Goal: Communication & Community: Answer question/provide support

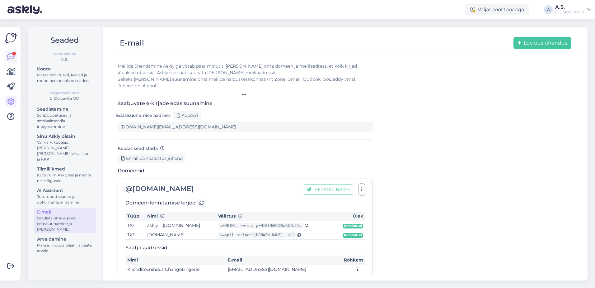
click at [9, 57] on icon at bounding box center [10, 56] width 7 height 7
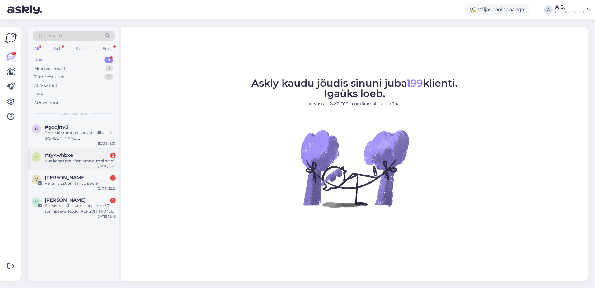
click at [63, 165] on div "z #zykwhbxe 2 Kus kohas ma näen oma ellmisi oste? [DATE] 6:47" at bounding box center [74, 159] width 92 height 22
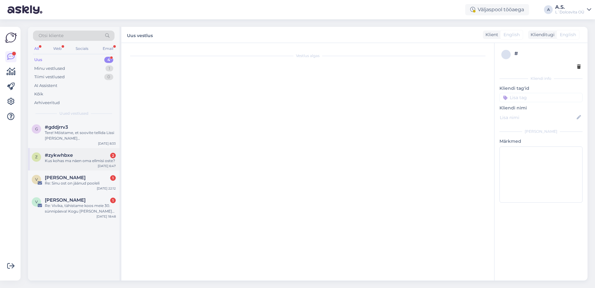
scroll to position [209, 0]
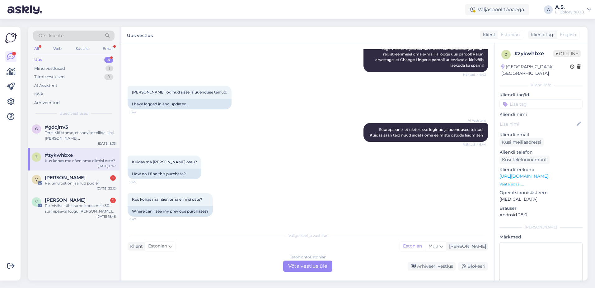
click at [309, 266] on div "Estonian to Estonian Võta vestlus üle" at bounding box center [307, 265] width 49 height 11
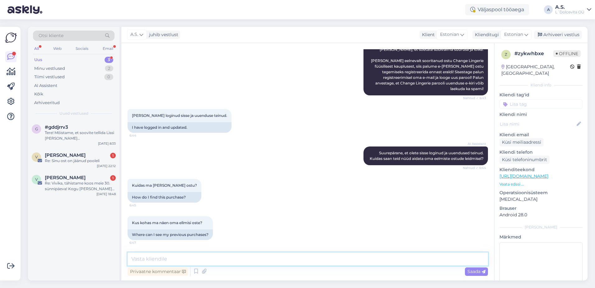
click at [228, 262] on textarea at bounding box center [308, 258] width 360 height 13
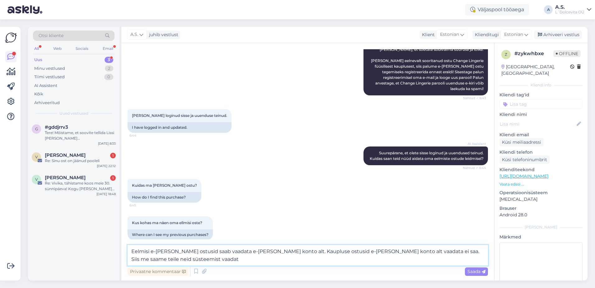
scroll to position [193, 0]
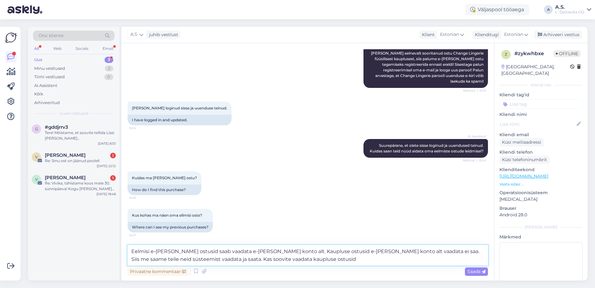
type textarea "Eelmisi e-[PERSON_NAME] ostusid saab vaadata e-[PERSON_NAME] konto alt. Kauplus…"
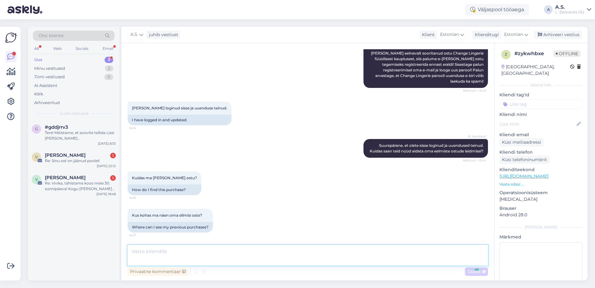
scroll to position [229, 0]
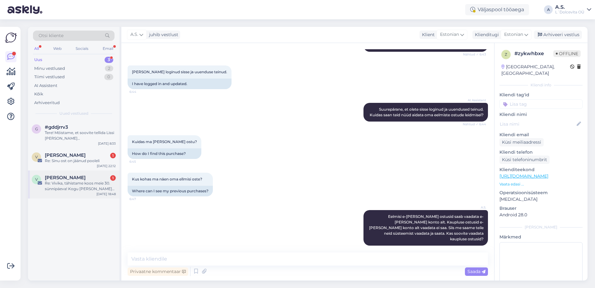
click at [81, 188] on div "Re: Vivika, tähistame koos meie 30. sünnipäeva! Kogu [PERSON_NAME] Sulle -30% 🎉" at bounding box center [80, 185] width 71 height 11
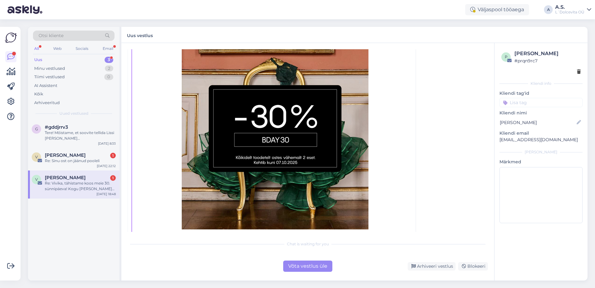
scroll to position [1071, 0]
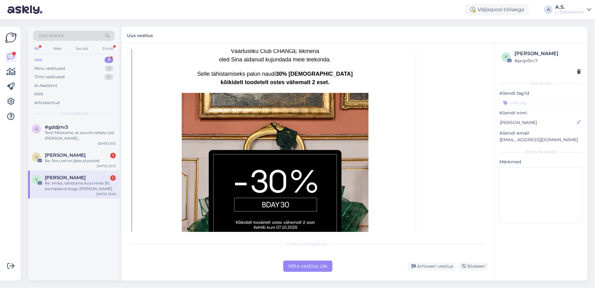
click at [77, 189] on div "Re: Vivika, tähistame koos meie 30. sünnipäeva! Kogu [PERSON_NAME] Sulle -30% 🎉" at bounding box center [80, 185] width 71 height 11
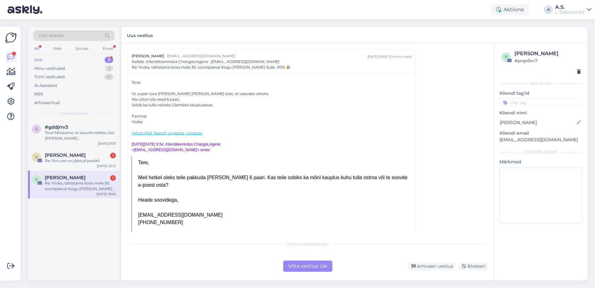
scroll to position [1721, 0]
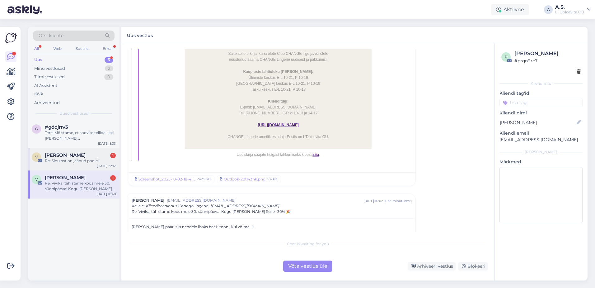
click at [76, 163] on div "V [PERSON_NAME] 1 Re: Sinu ost on jäänud pooleli [DATE] 22:12" at bounding box center [74, 159] width 92 height 22
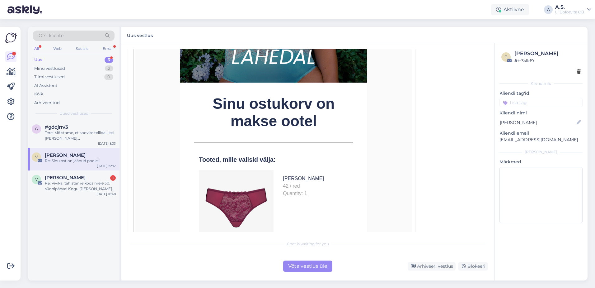
scroll to position [156, 0]
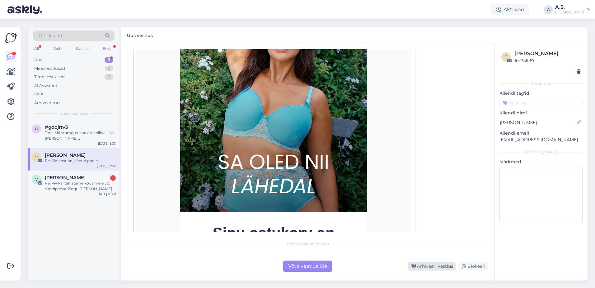
click at [434, 266] on div "Arhiveeri vestlus" at bounding box center [432, 266] width 48 height 8
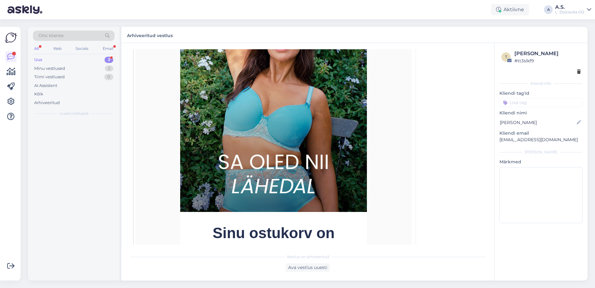
scroll to position [17, 0]
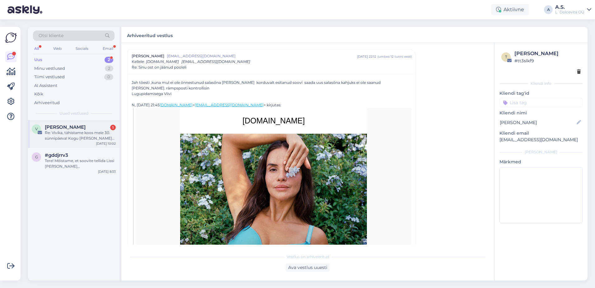
click at [71, 139] on div "Re: Vivika, tähistame koos meie 30. sünnipäeva! Kogu [PERSON_NAME] Sulle -30% 🎉" at bounding box center [80, 135] width 71 height 11
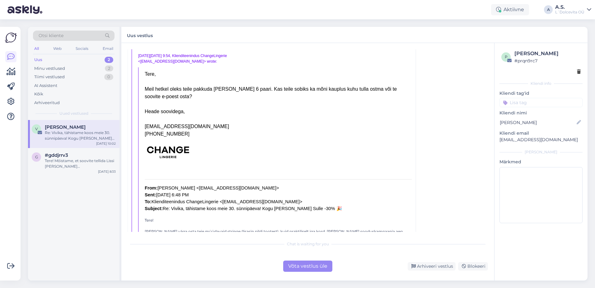
scroll to position [253, 0]
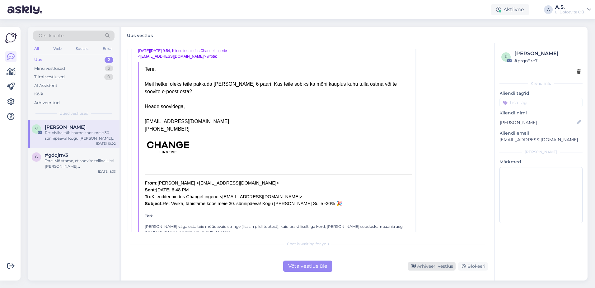
click at [438, 264] on div "Arhiveeri vestlus" at bounding box center [432, 266] width 48 height 8
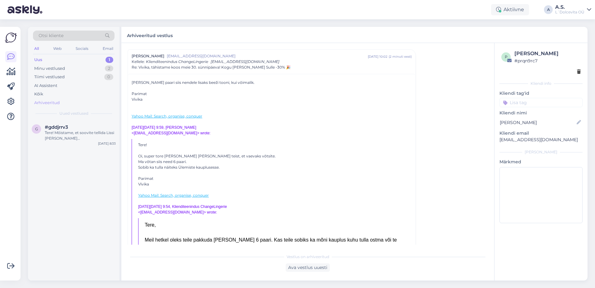
click at [52, 100] on div "Arhiveeritud" at bounding box center [47, 103] width 26 height 6
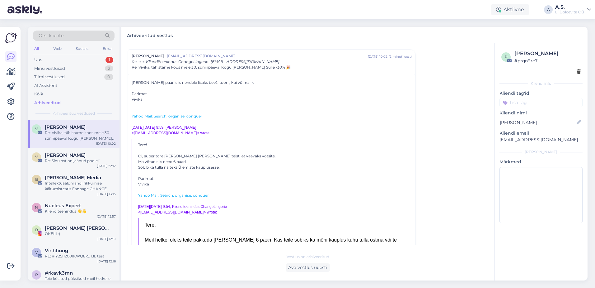
click at [63, 125] on span "[PERSON_NAME]" at bounding box center [65, 127] width 41 height 6
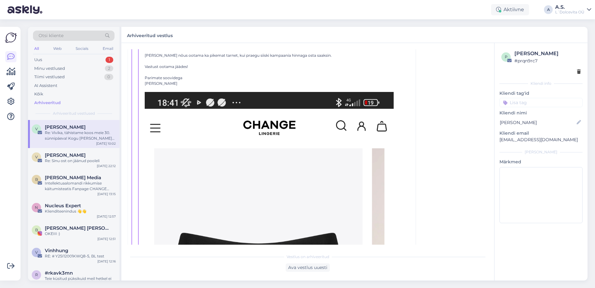
scroll to position [564, 0]
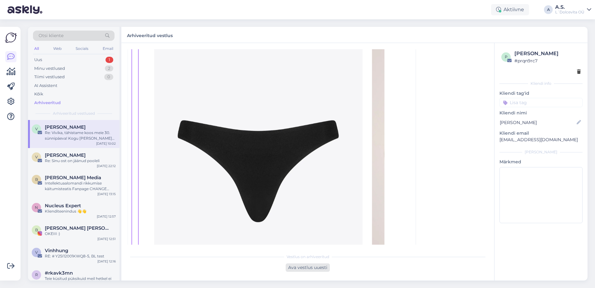
click at [310, 266] on div "Ava vestlus uuesti" at bounding box center [308, 267] width 44 height 8
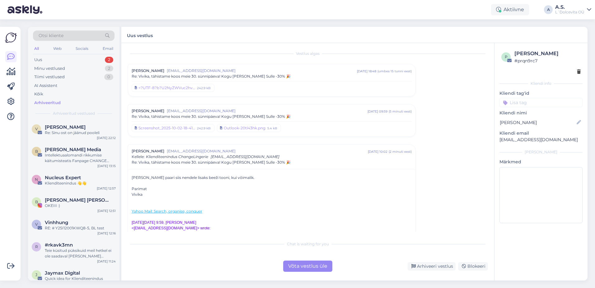
scroll to position [0, 0]
click at [219, 91] on div "=?UTF-8?b?U2NyZWVuc2hvdF8yMDI1LTEwLTAyLTE4LTQxLTE4LTAyMV9jb20ubWkuZ2xvYmFsYnJvd…" at bounding box center [272, 89] width 280 height 12
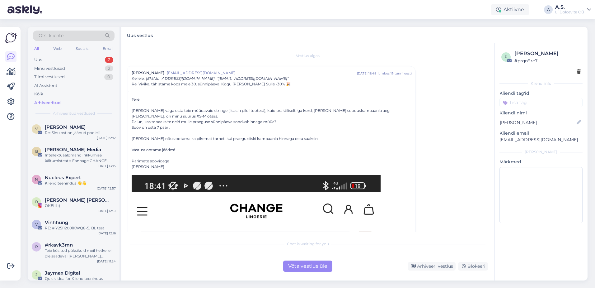
click at [442, 147] on div "Vestlus algas Vivika Virve [EMAIL_ADDRESS][DOMAIN_NAME] [DATE] 18:48 ( umbes 15…" at bounding box center [311, 140] width 366 height 182
click at [272, 84] on div "Re: Vivika, tähistame koos meie 30. sünnipäeva! Kogu [PERSON_NAME] Sulle -30% 🎉" at bounding box center [272, 84] width 280 height 6
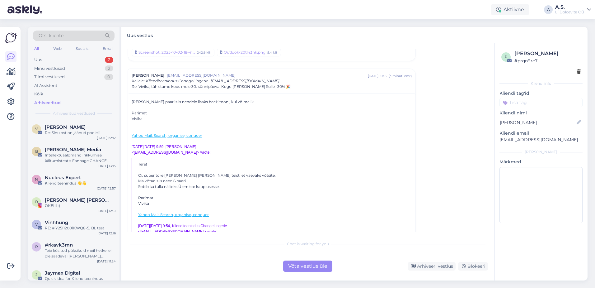
scroll to position [93, 0]
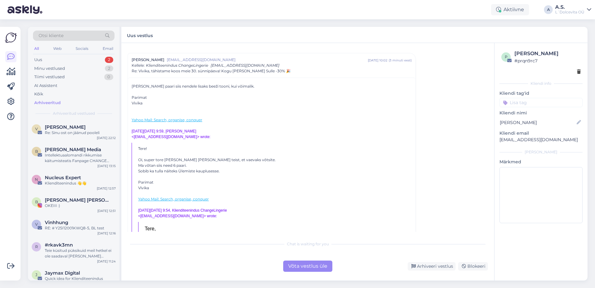
click at [307, 268] on div "Võta vestlus üle" at bounding box center [307, 265] width 49 height 11
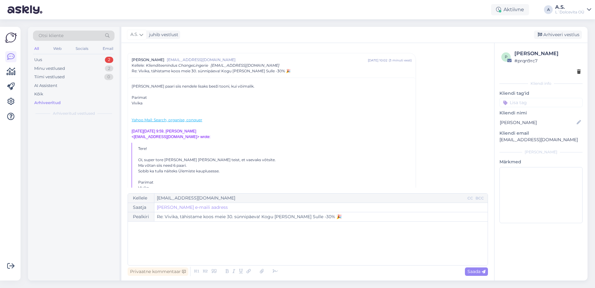
scroll to position [97, 0]
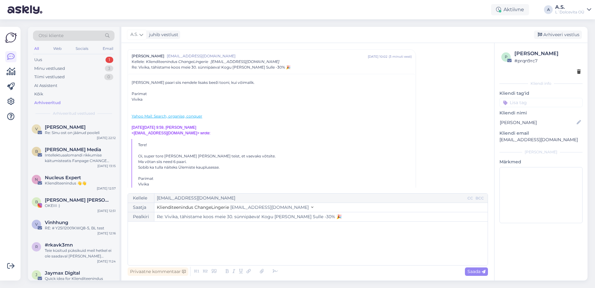
click at [217, 233] on div "﻿" at bounding box center [308, 242] width 354 height 37
click at [181, 238] on div "Hästi, siis esmaspäevaks oleksid kõik 7 paari püksikuid Ülemiste kauplusest tei…" at bounding box center [308, 242] width 354 height 37
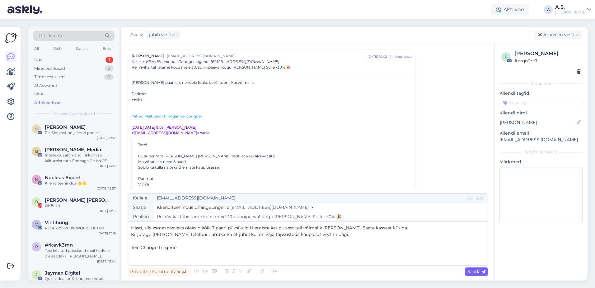
click at [470, 270] on span "Saada" at bounding box center [477, 271] width 18 height 6
type input "Re: Vivika, tähistame koos meie 30. sünnipäeva! Kogu [PERSON_NAME] Sulle -30% 🎉"
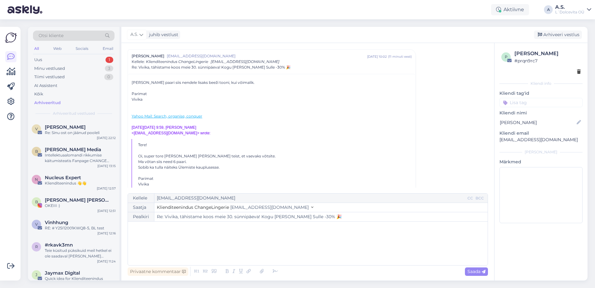
scroll to position [1853, 0]
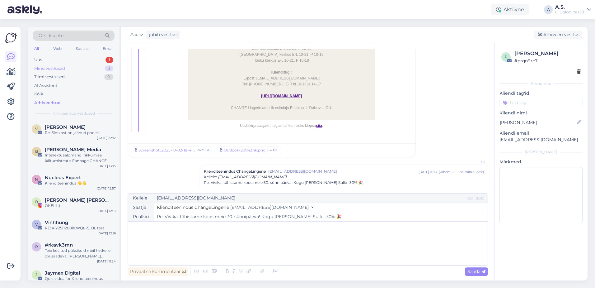
click at [62, 68] on div "Minu vestlused" at bounding box center [49, 68] width 31 height 6
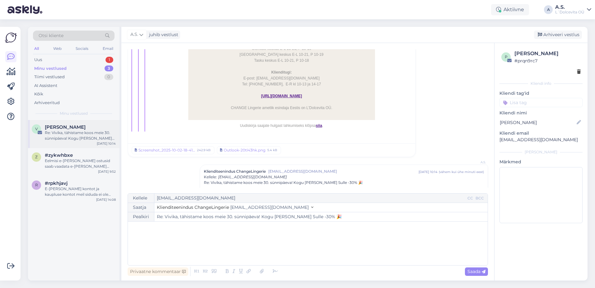
click at [75, 139] on div "Re: Vivika, tähistame koos meie 30. sünnipäeva! Kogu [PERSON_NAME] Sulle -30% 🎉" at bounding box center [80, 135] width 71 height 11
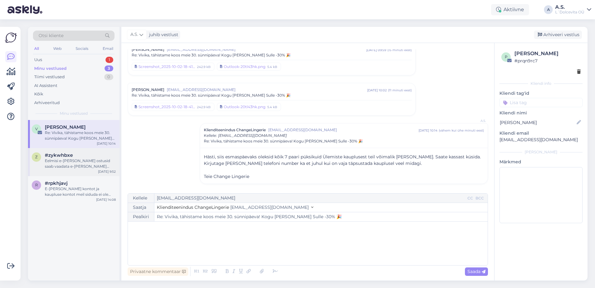
click at [79, 165] on div "Eelmisi e-[PERSON_NAME] ostusid saab vaadata e-[PERSON_NAME] konto alt. Kauplus…" at bounding box center [80, 163] width 71 height 11
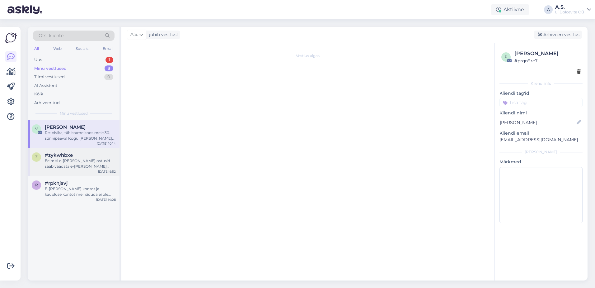
scroll to position [229, 0]
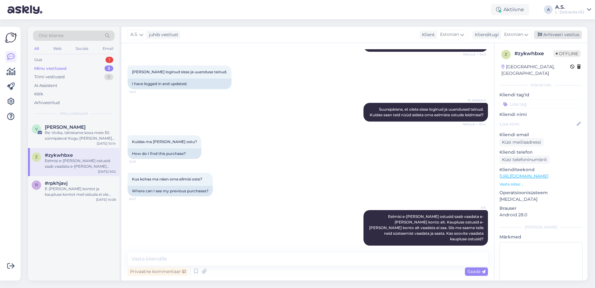
click at [546, 35] on div "Arhiveeri vestlus" at bounding box center [558, 35] width 48 height 8
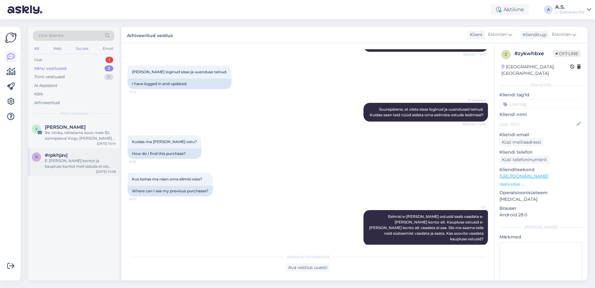
click at [83, 167] on div "E-[PERSON_NAME] kontot ja kaupluse kontot meil siduda ei ole võimalik ja e-poes…" at bounding box center [80, 163] width 71 height 11
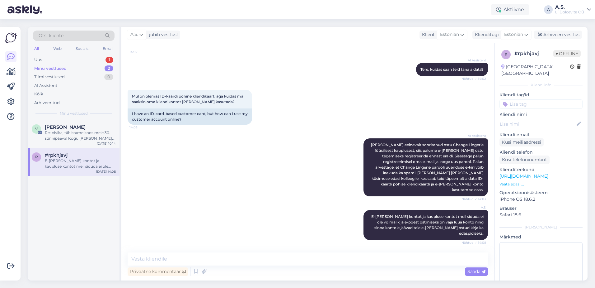
scroll to position [45, 0]
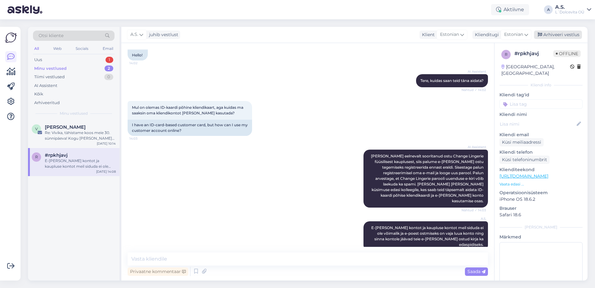
click at [548, 34] on div "Arhiveeri vestlus" at bounding box center [558, 35] width 48 height 8
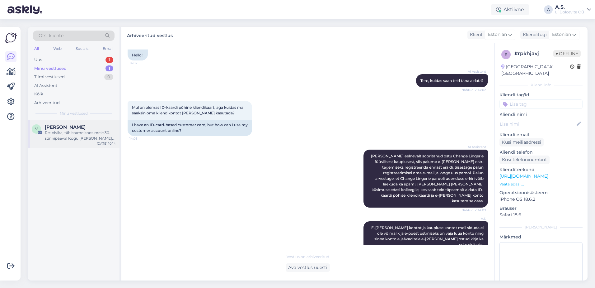
click at [54, 144] on div "V Vivika Virve Re: Vivika, tähistame koos meie 30. sünnipäeva! Kogu [PERSON_NAM…" at bounding box center [74, 134] width 92 height 28
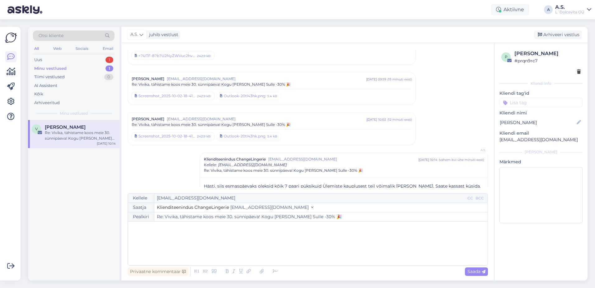
scroll to position [0, 0]
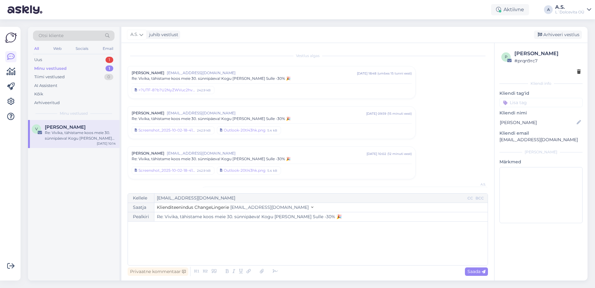
click at [44, 70] on div "Minu vestlused" at bounding box center [50, 68] width 32 height 6
click at [62, 133] on div "Re: Vivika, tähistame koos meie 30. sünnipäeva! Kogu [PERSON_NAME] Sulle -30% 🎉" at bounding box center [80, 135] width 71 height 11
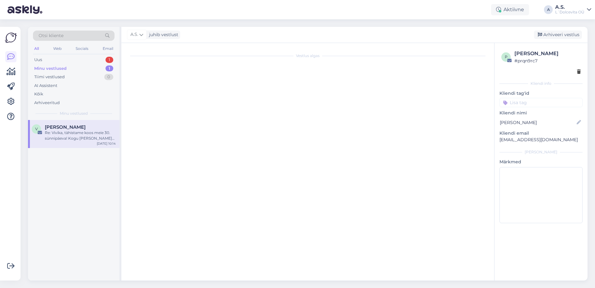
scroll to position [63, 0]
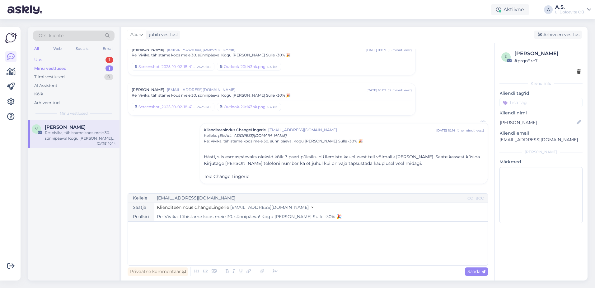
click at [58, 60] on div "Uus 1" at bounding box center [74, 59] width 82 height 9
click at [61, 137] on div "Tere! Mõistame, et soovite tellida Lissi [PERSON_NAME][GEOGRAPHIC_DATA] komplek…" at bounding box center [80, 135] width 71 height 11
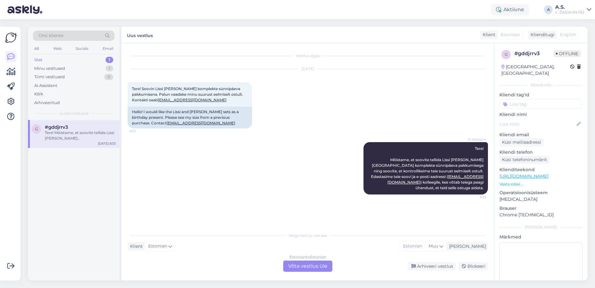
click at [304, 265] on div "Estonian to Estonian Võta vestlus üle" at bounding box center [307, 265] width 49 height 11
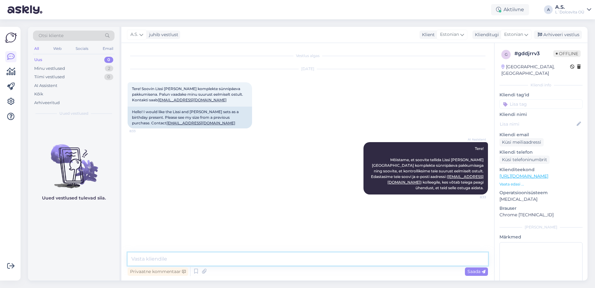
click at [224, 259] on textarea at bounding box center [308, 258] width 360 height 13
drag, startPoint x: 204, startPoint y: 101, endPoint x: 161, endPoint y: 104, distance: 42.8
click at [161, 104] on div "Tere! Soovin Lissi [PERSON_NAME] komplekte sünnipäeva pakkumisena. Palun vaadak…" at bounding box center [190, 94] width 125 height 24
copy span "[EMAIL_ADDRESS][DOMAIN_NAME]"
click at [223, 257] on textarea at bounding box center [308, 258] width 360 height 13
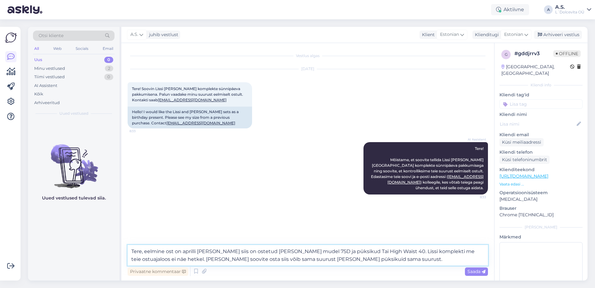
type textarea "Tere, eelmine ost on aprilli [PERSON_NAME] siis on ostetud [PERSON_NAME] mudel …"
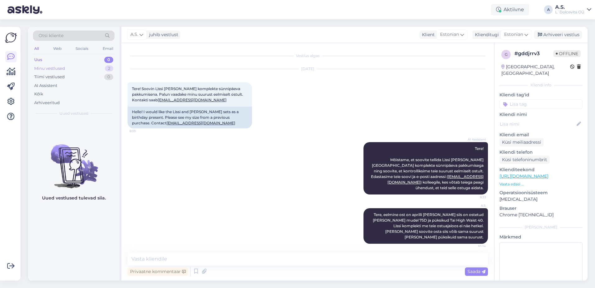
click at [64, 68] on div "Minu vestlused" at bounding box center [49, 68] width 31 height 6
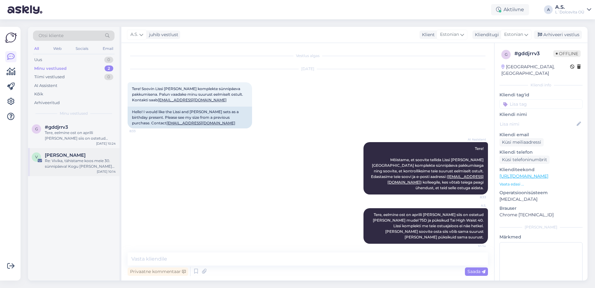
click at [66, 164] on div "Re: Vivika, tähistame koos meie 30. sünnipäeva! Kogu [PERSON_NAME] Sulle -30% 🎉" at bounding box center [80, 163] width 71 height 11
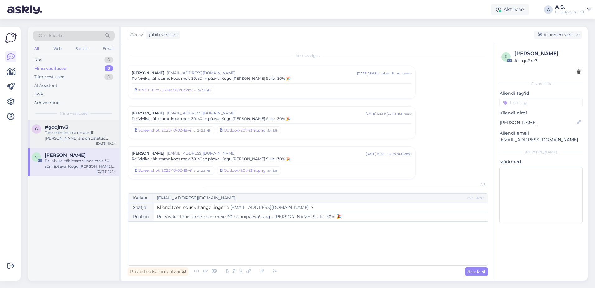
click at [58, 129] on span "#gddjrrv3" at bounding box center [56, 127] width 23 height 6
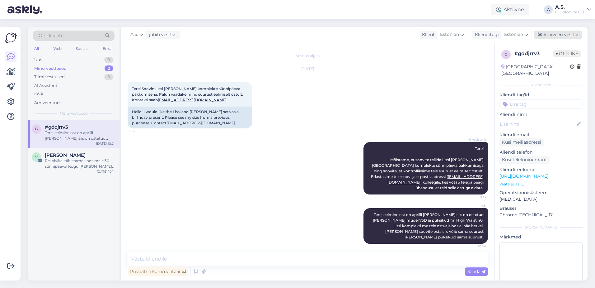
click at [559, 37] on div "Arhiveeri vestlus" at bounding box center [558, 35] width 48 height 8
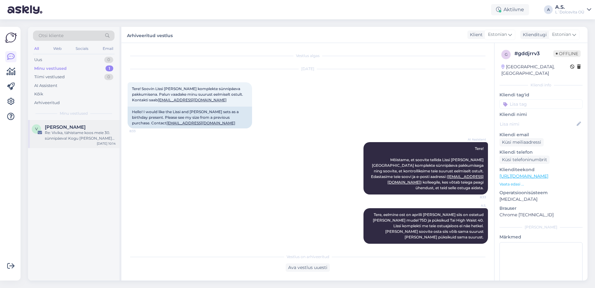
click at [74, 139] on div "Re: Vivika, tähistame koos meie 30. sünnipäeva! Kogu [PERSON_NAME] Sulle -30% 🎉" at bounding box center [80, 135] width 71 height 11
